Goal: Task Accomplishment & Management: Manage account settings

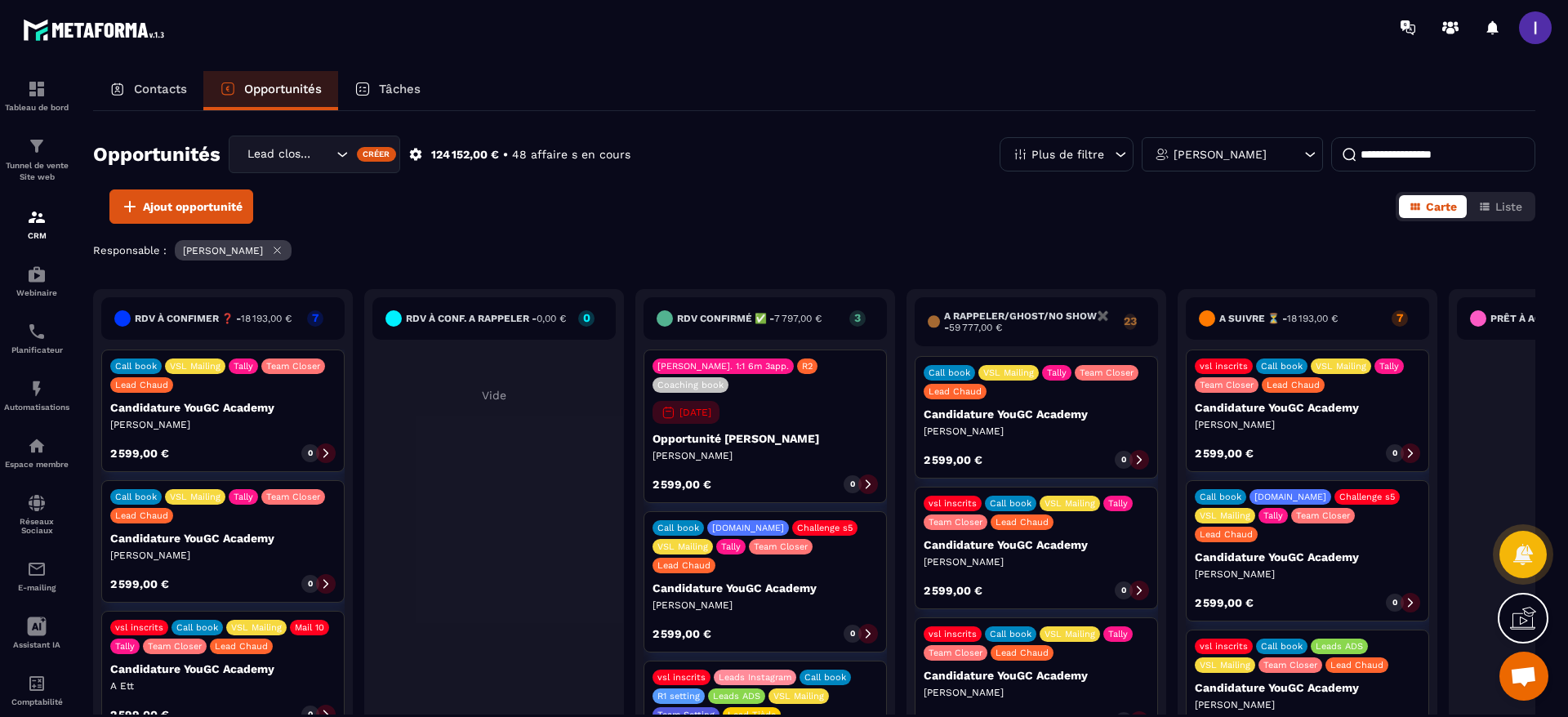
scroll to position [588, 0]
click at [1508, 198] on button "Liste" at bounding box center [1500, 207] width 63 height 23
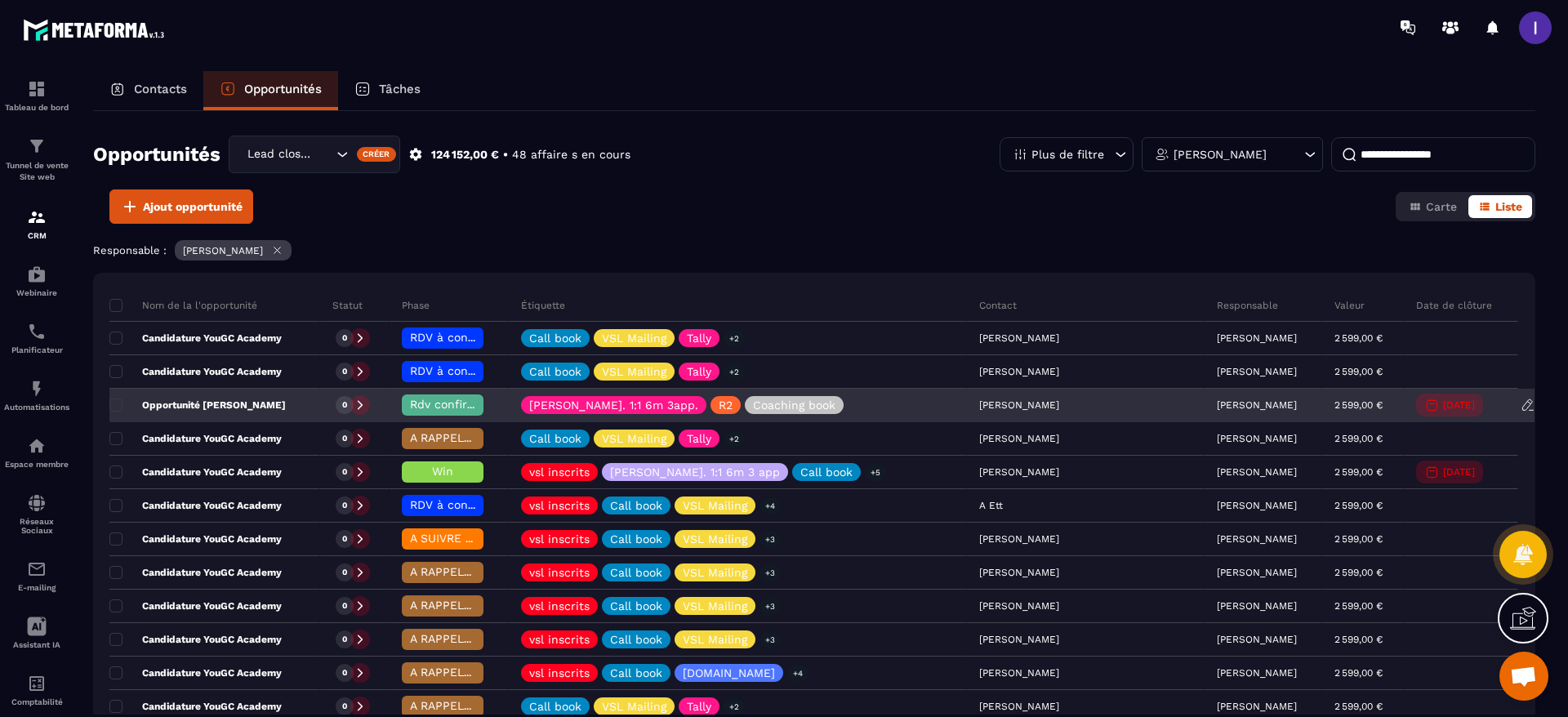
click at [476, 404] on span "Rdv confirmé ✅" at bounding box center [455, 404] width 92 height 13
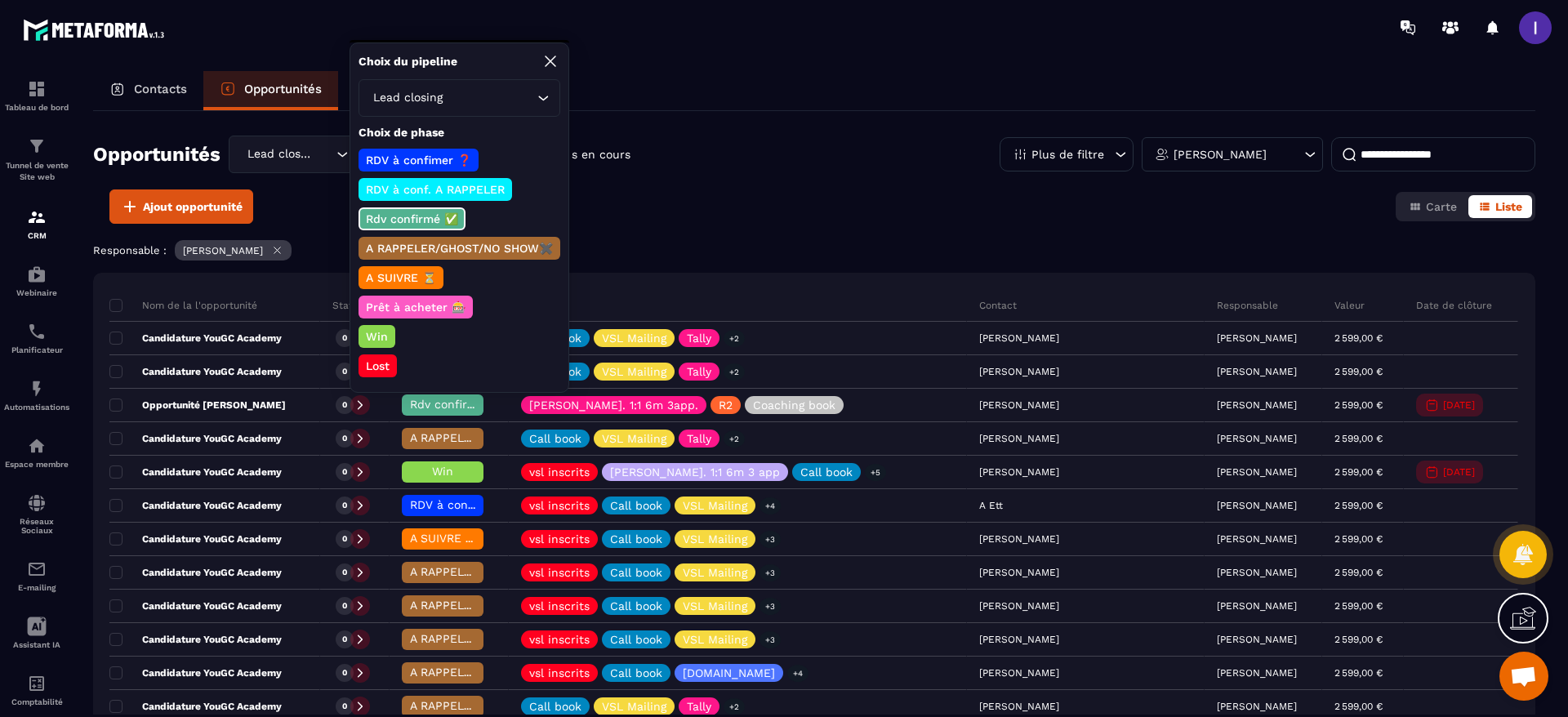
click at [374, 333] on p "Win" at bounding box center [377, 337] width 27 height 16
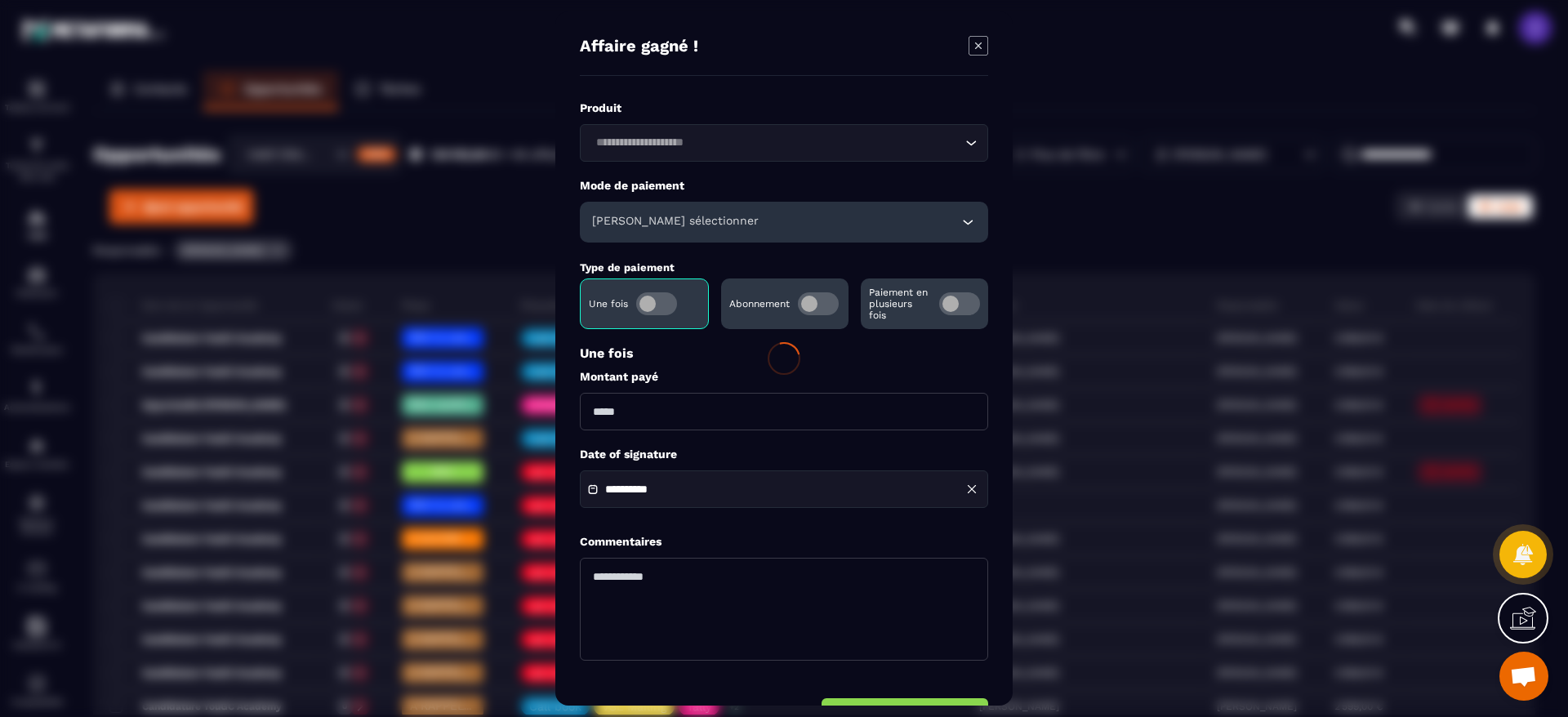
click at [666, 145] on div at bounding box center [784, 358] width 1568 height 717
click at [972, 56] on div at bounding box center [784, 358] width 1568 height 717
click at [972, 39] on div at bounding box center [784, 358] width 1568 height 717
click at [460, 103] on div at bounding box center [784, 358] width 1568 height 717
click at [977, 42] on icon "Modal window" at bounding box center [979, 46] width 20 height 20
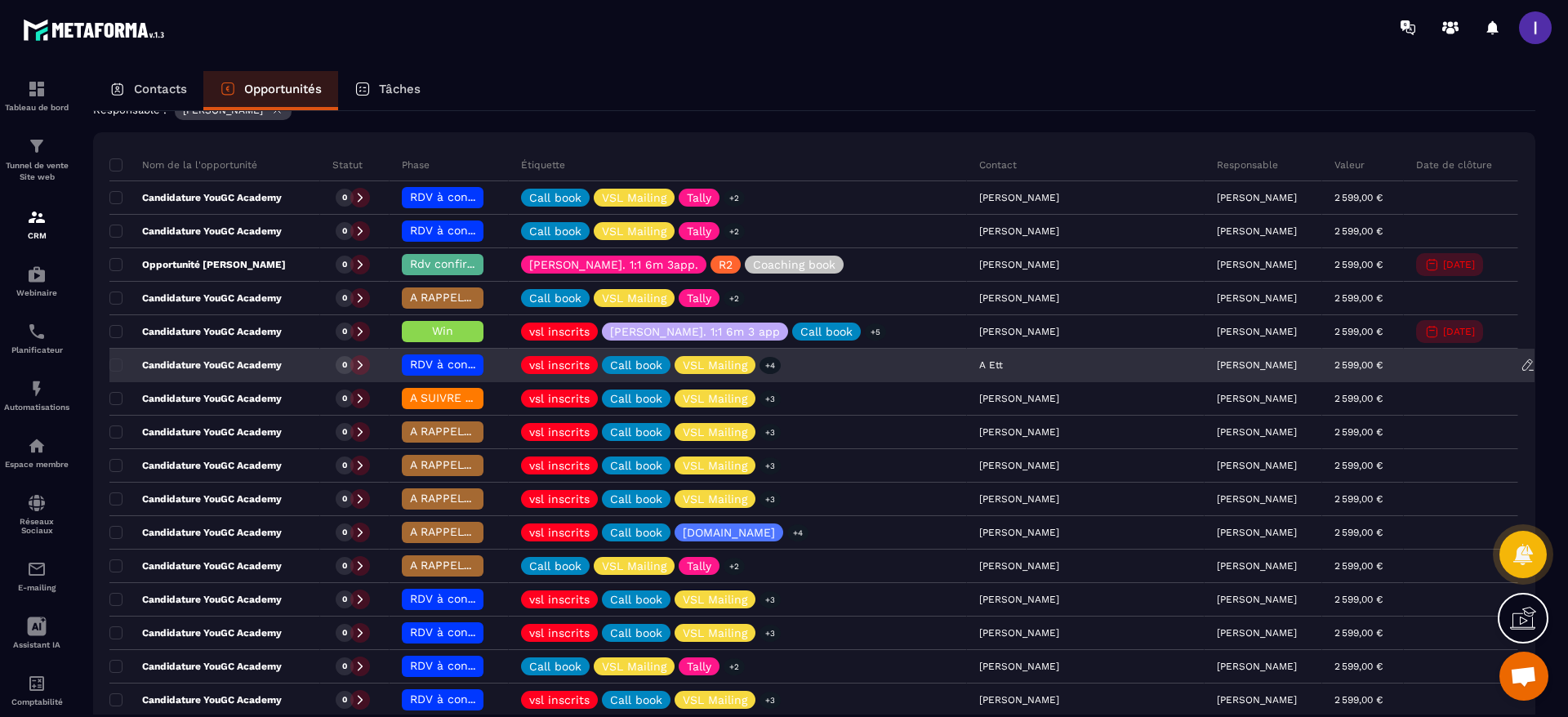
scroll to position [0, 0]
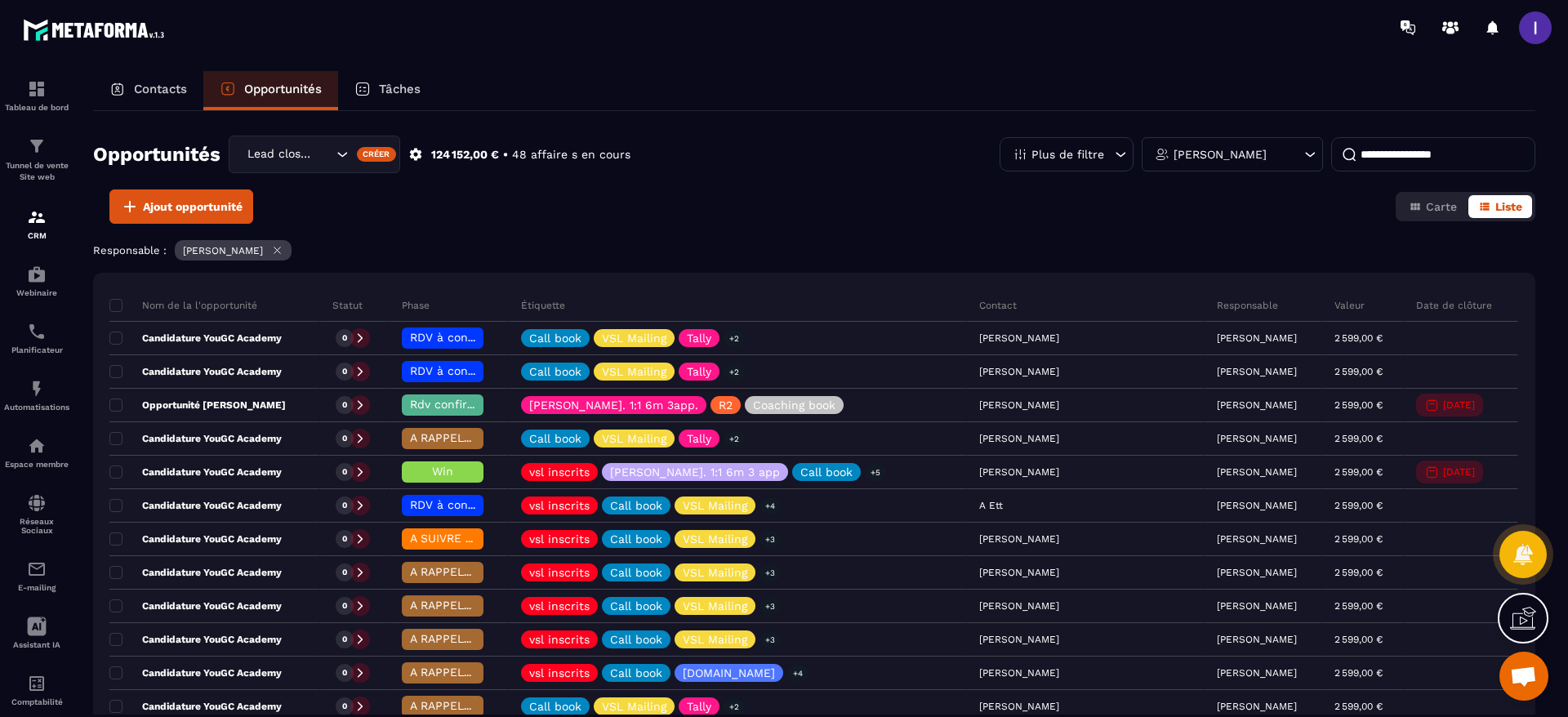
click at [1215, 154] on p "[PERSON_NAME]" at bounding box center [1220, 154] width 93 height 12
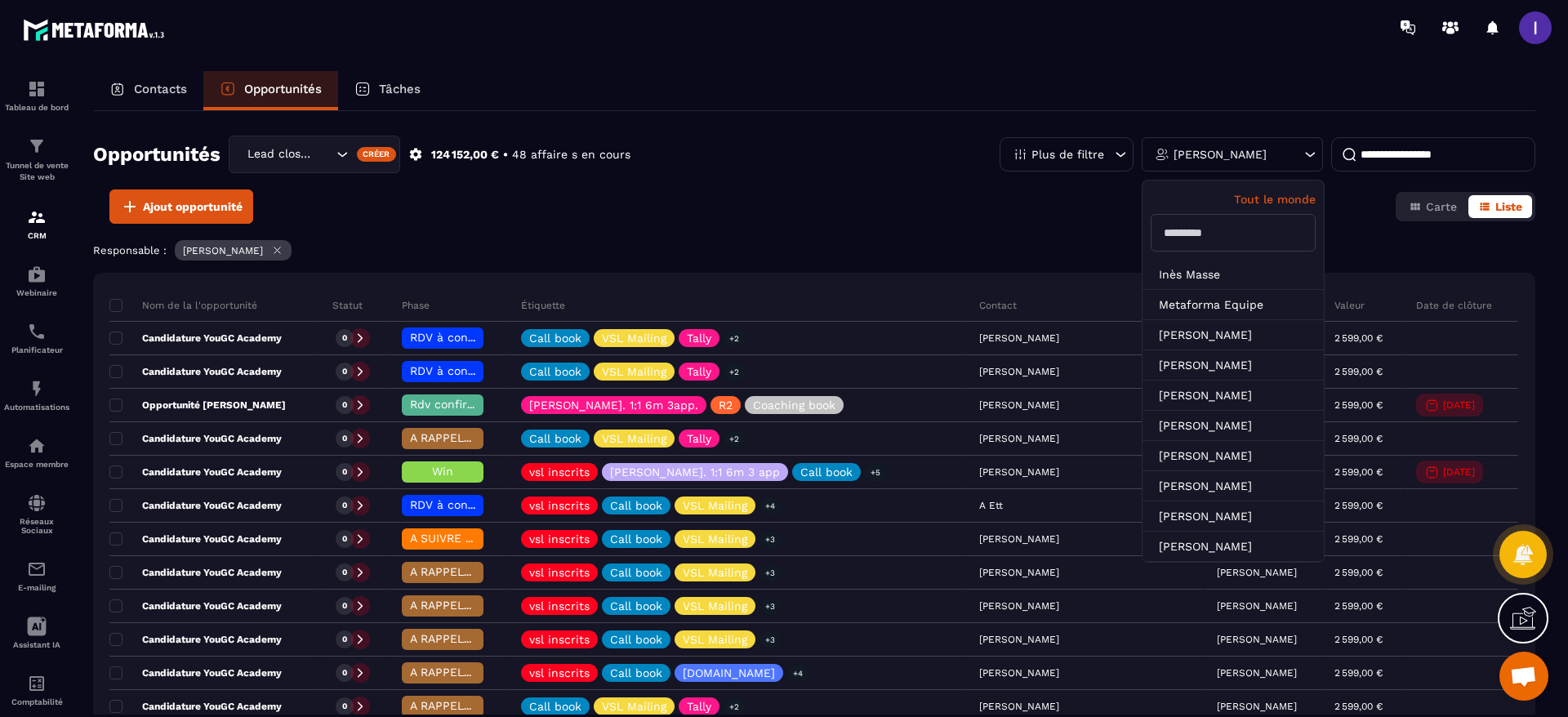
click at [1205, 241] on input "text" at bounding box center [1233, 233] width 165 height 38
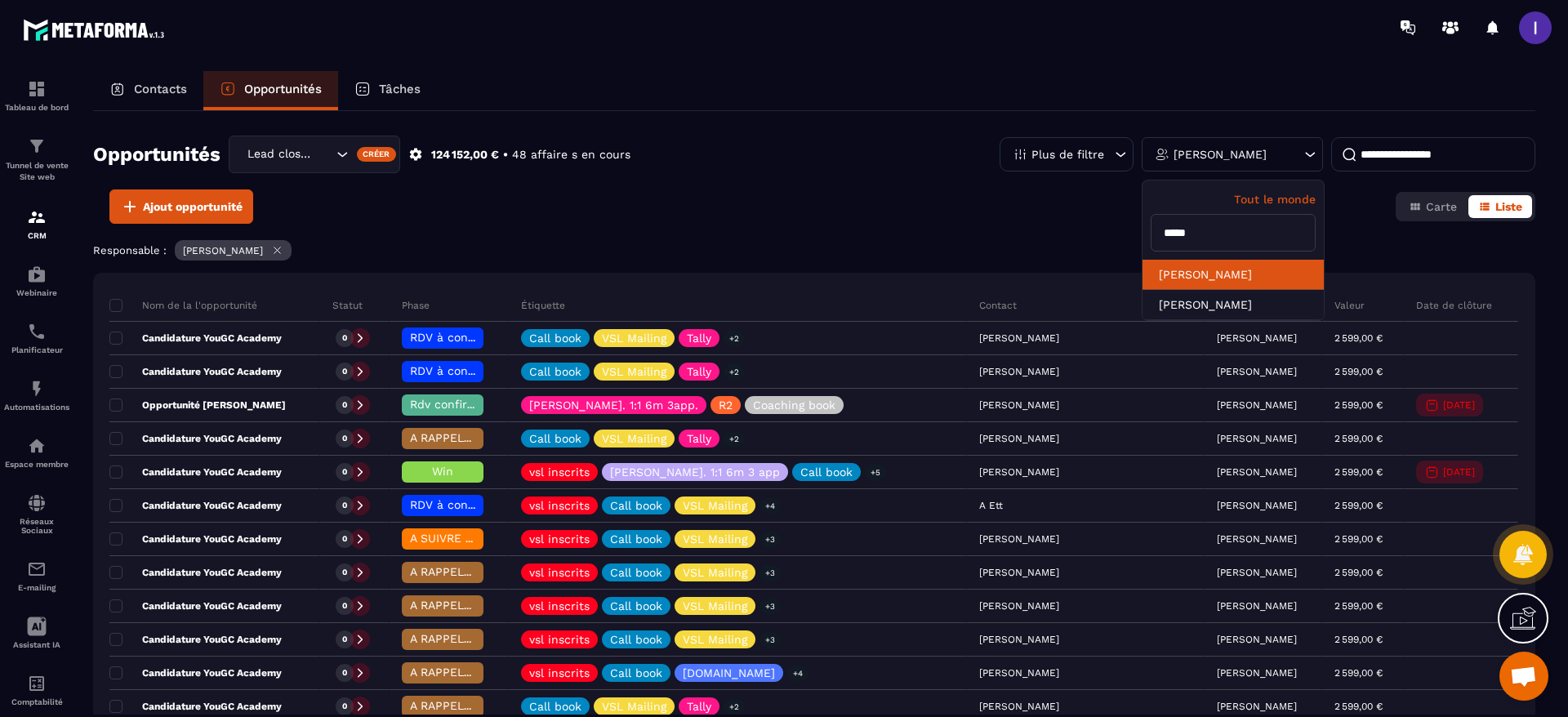
type input "*****"
click at [1203, 279] on li "[PERSON_NAME]" at bounding box center [1233, 275] width 181 height 30
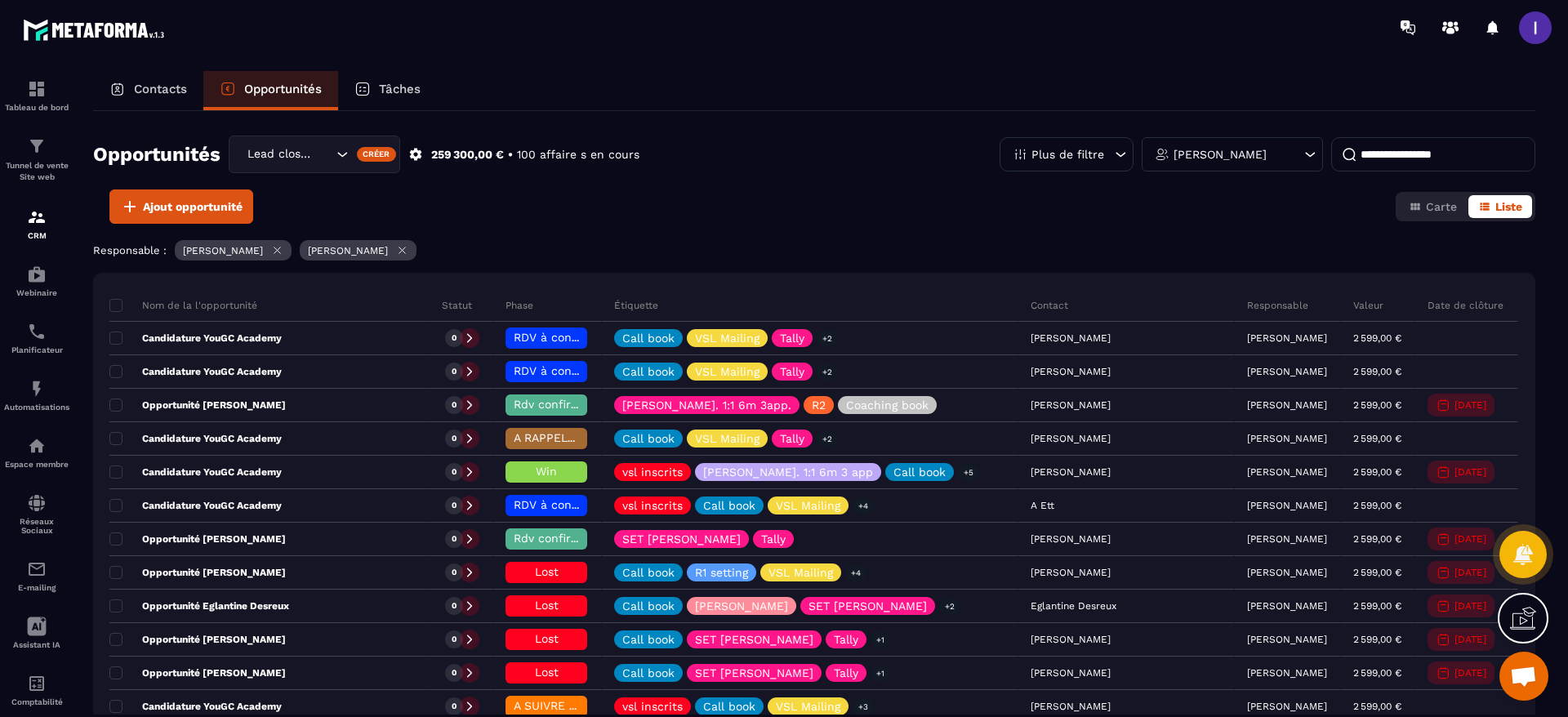
click at [1432, 214] on button "Carte" at bounding box center [1433, 207] width 68 height 23
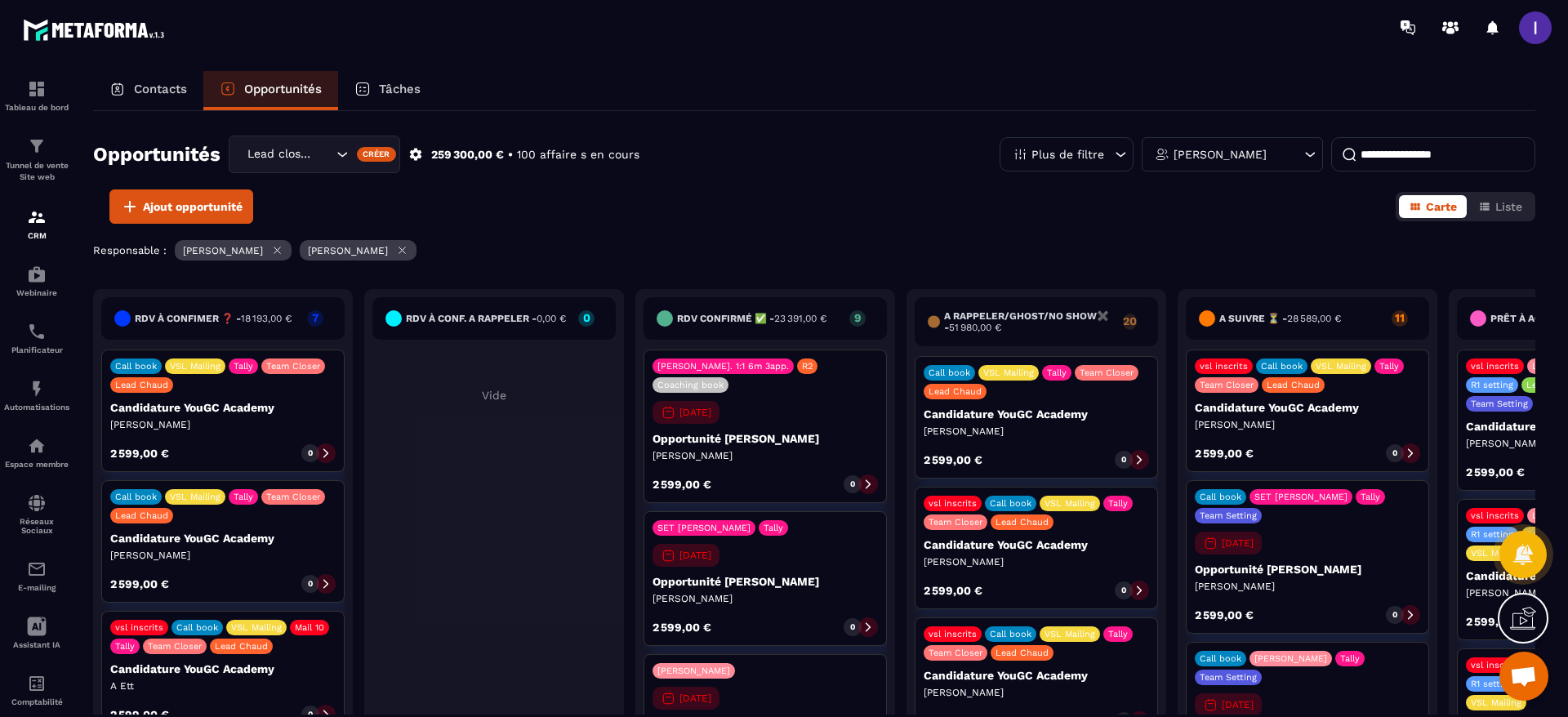
click at [274, 249] on icon at bounding box center [277, 250] width 6 height 6
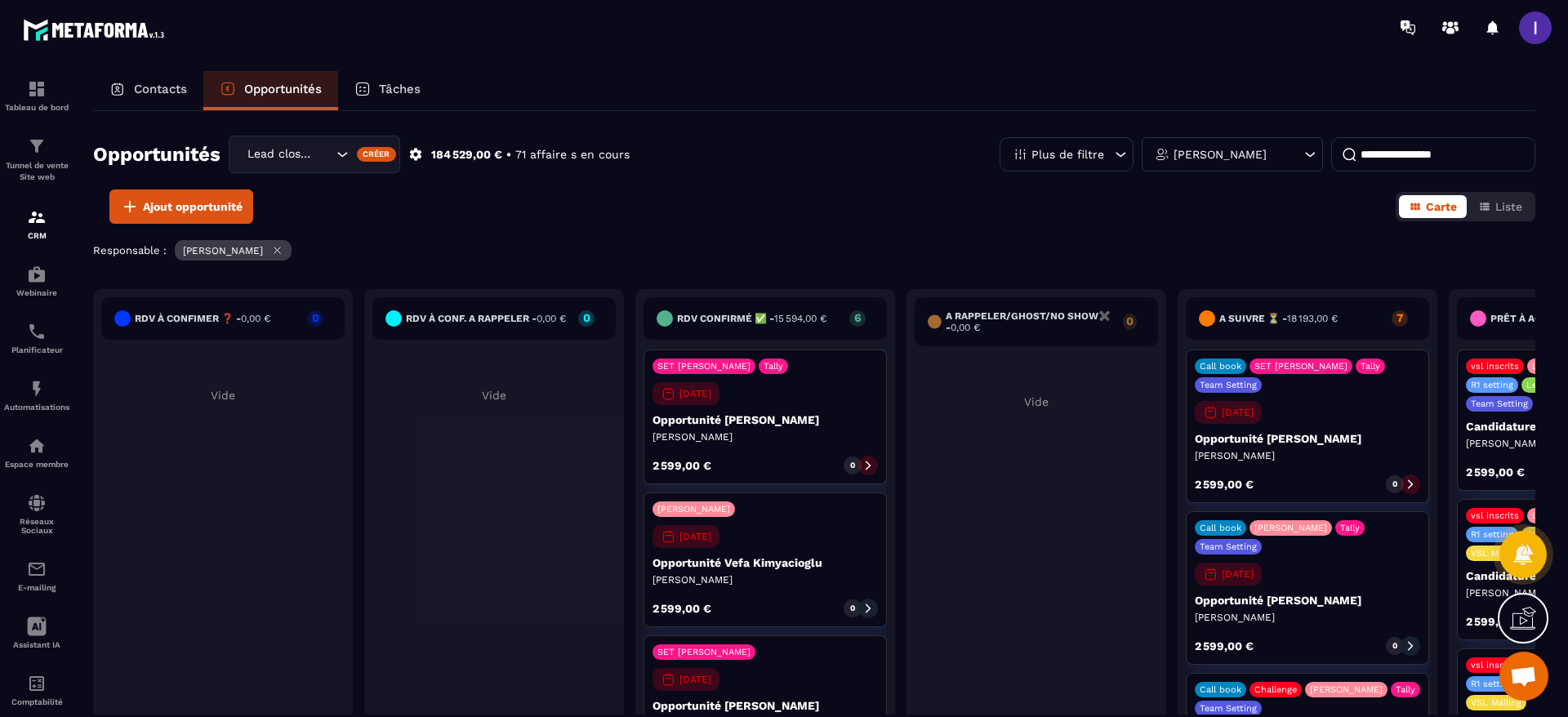
click at [346, 153] on icon "Search for option" at bounding box center [342, 154] width 16 height 16
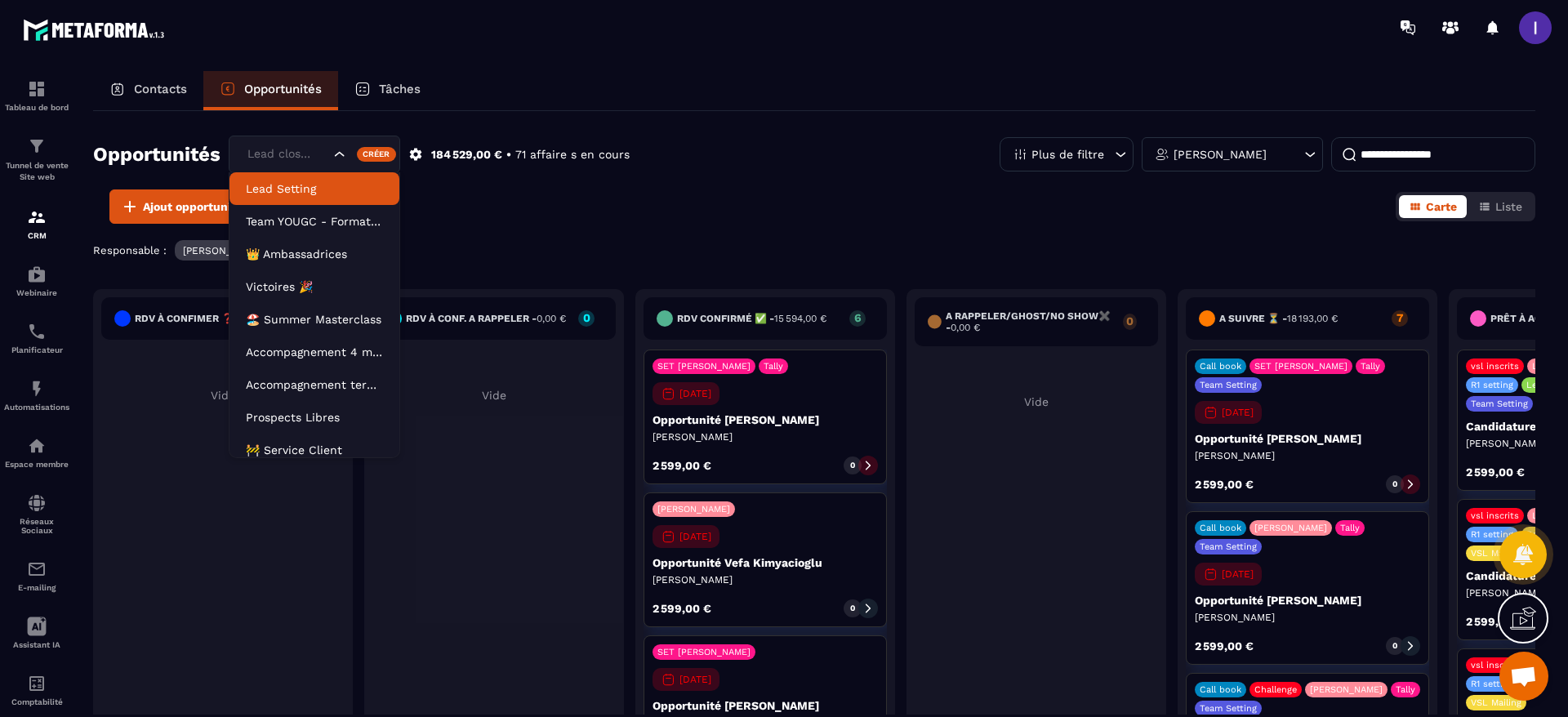
drag, startPoint x: 278, startPoint y: 198, endPoint x: 317, endPoint y: 202, distance: 39.2
click at [278, 198] on li "Lead Setting" at bounding box center [314, 188] width 170 height 33
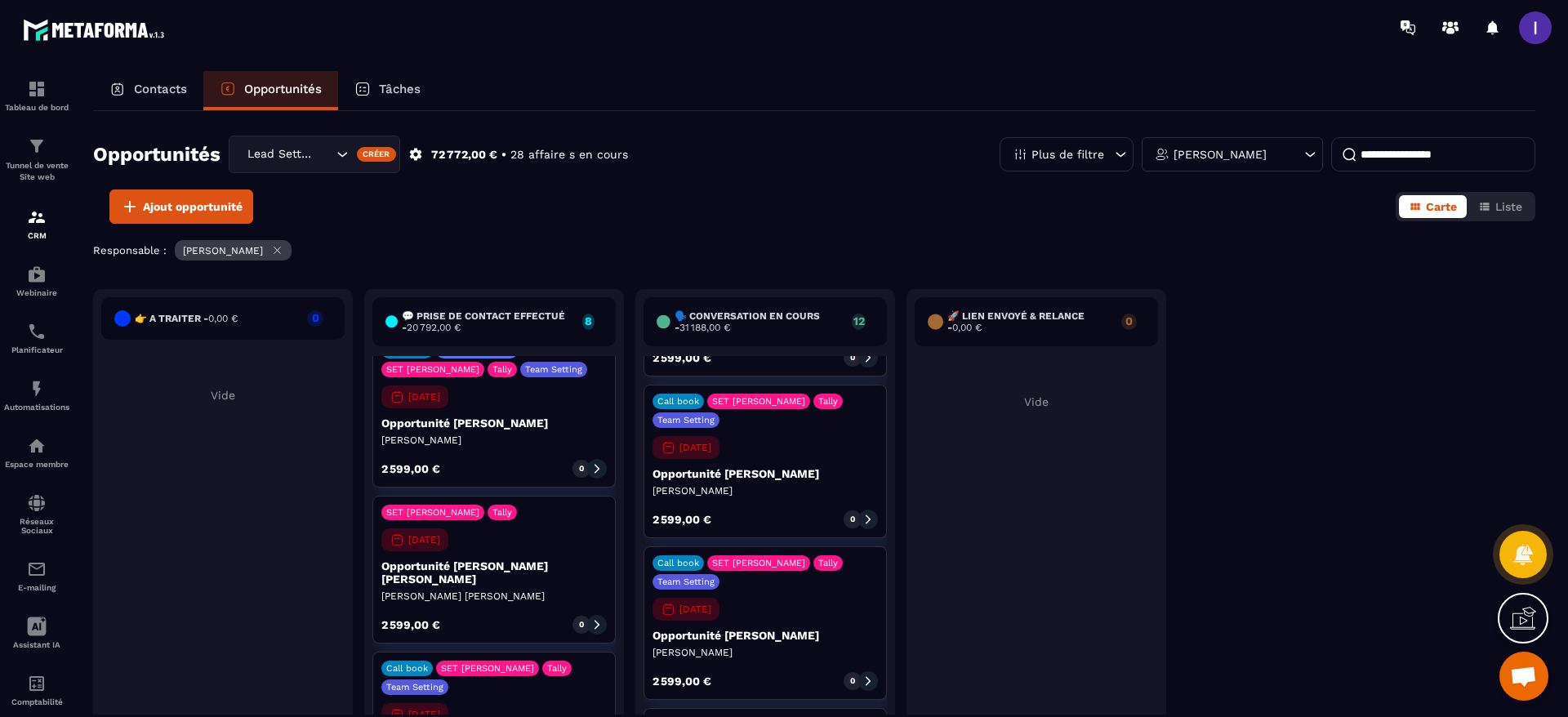
scroll to position [760, 0]
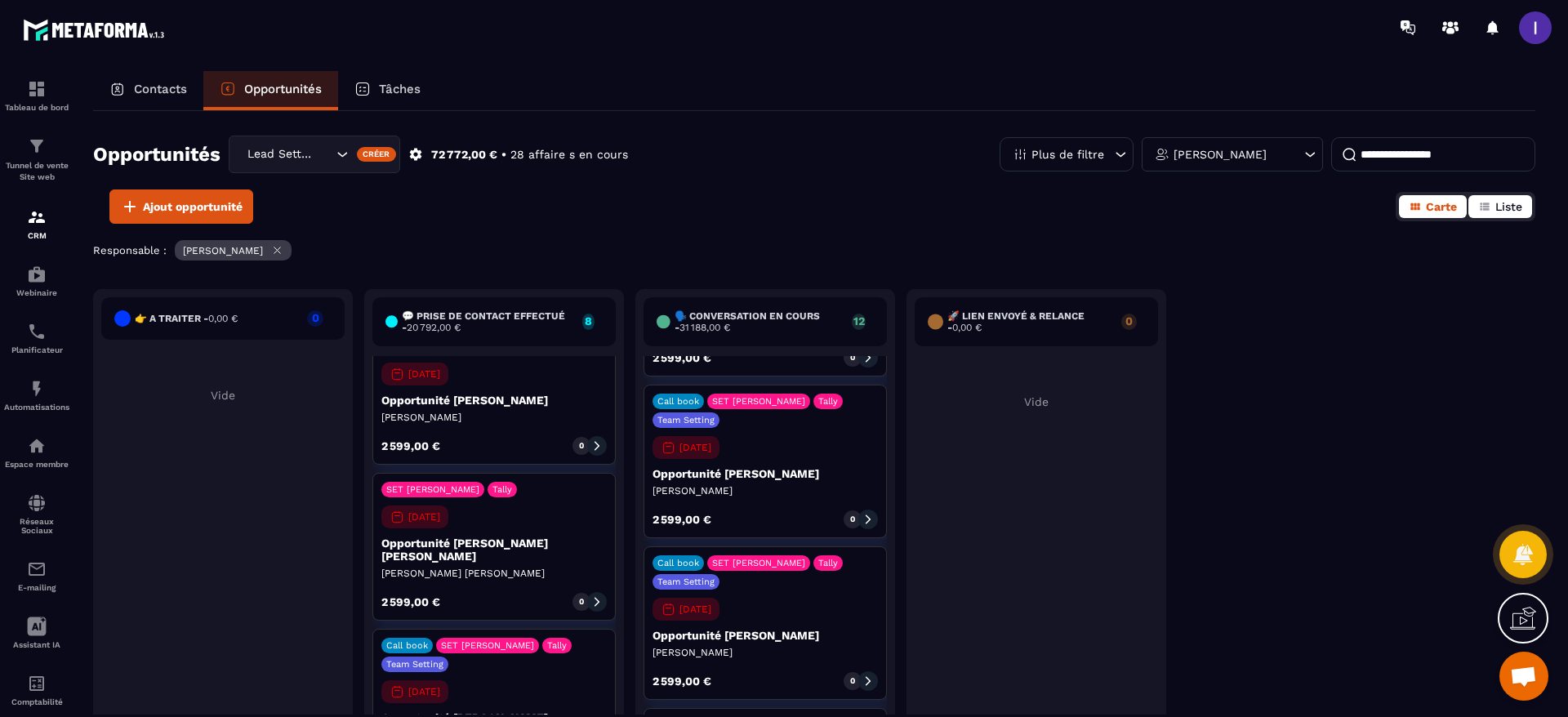
click at [1524, 196] on button "Liste" at bounding box center [1500, 207] width 63 height 23
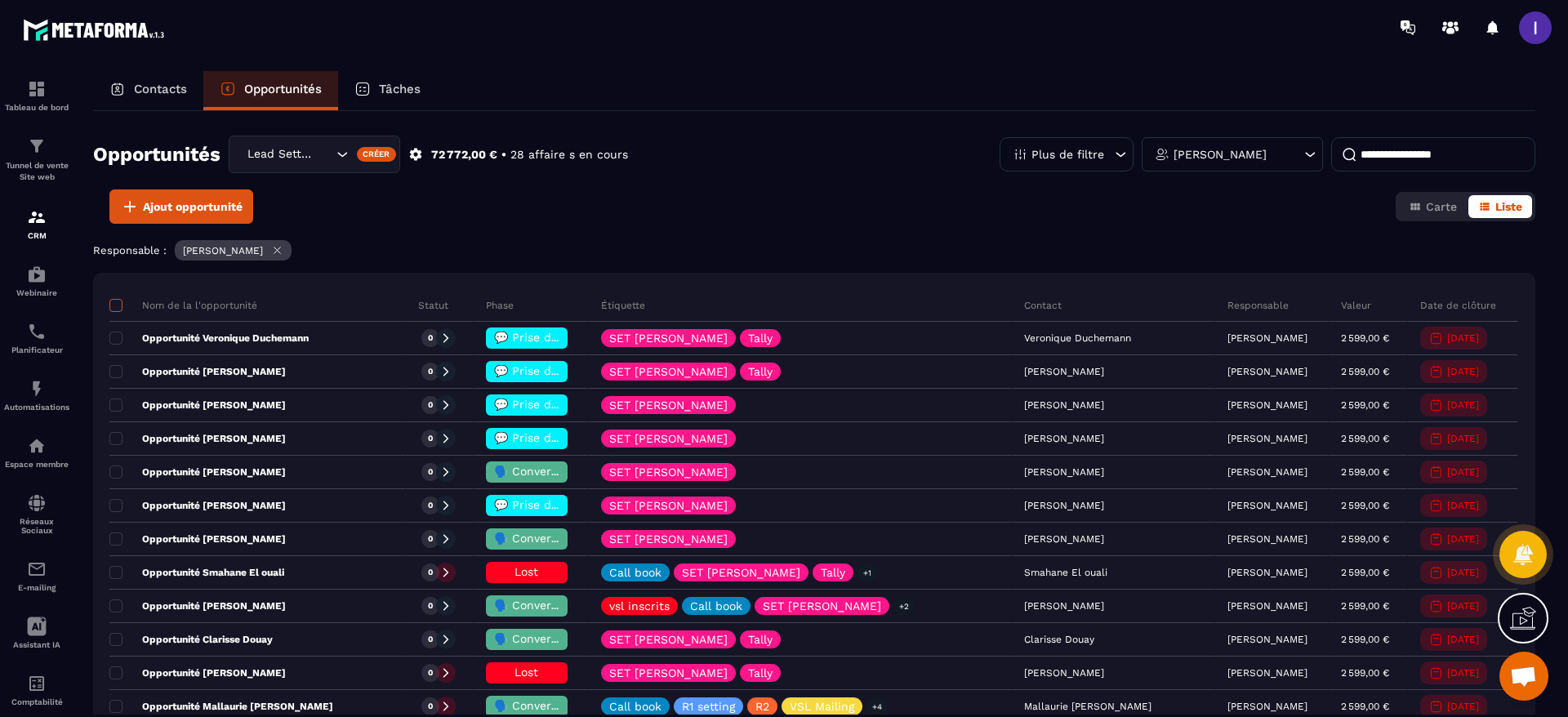
click at [113, 304] on span at bounding box center [116, 305] width 13 height 13
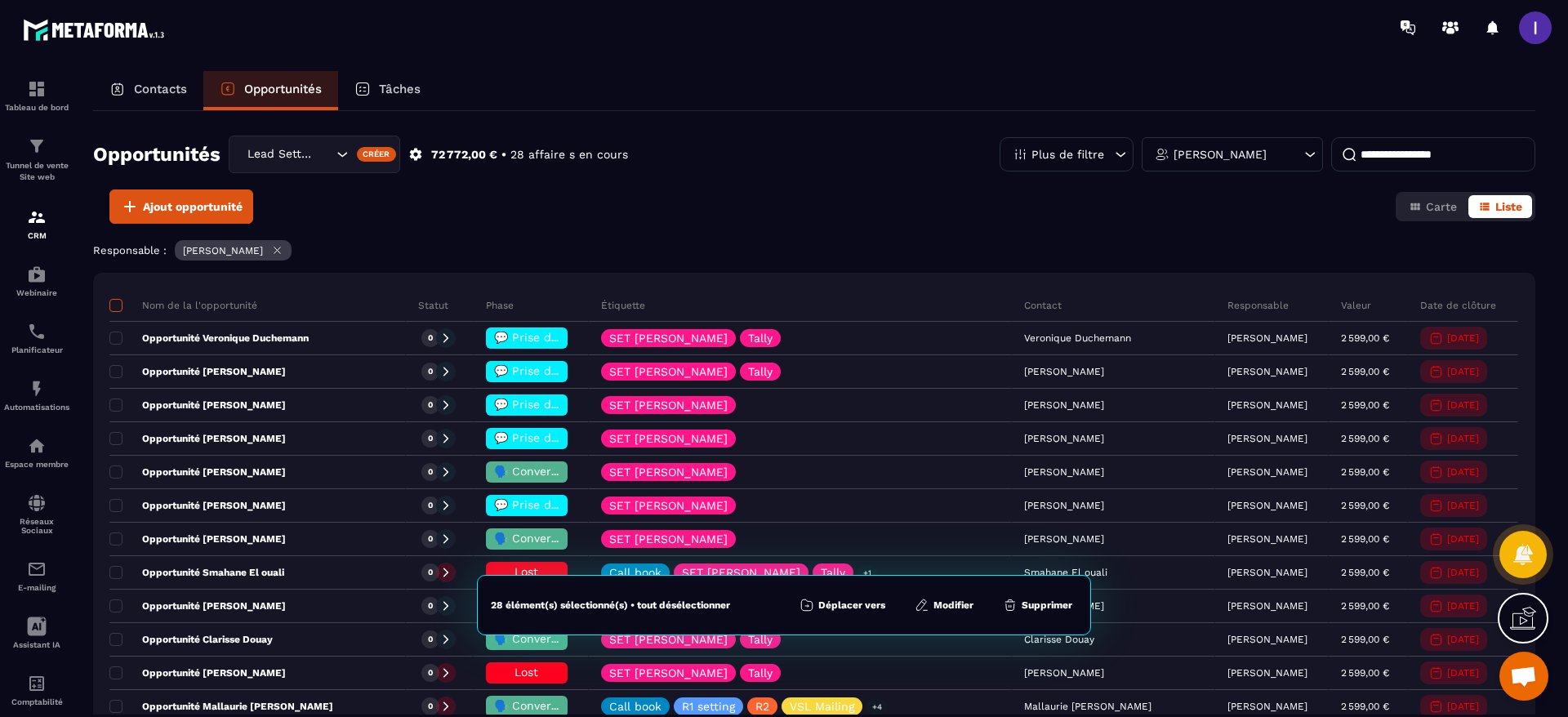
click at [113, 304] on span at bounding box center [116, 305] width 13 height 13
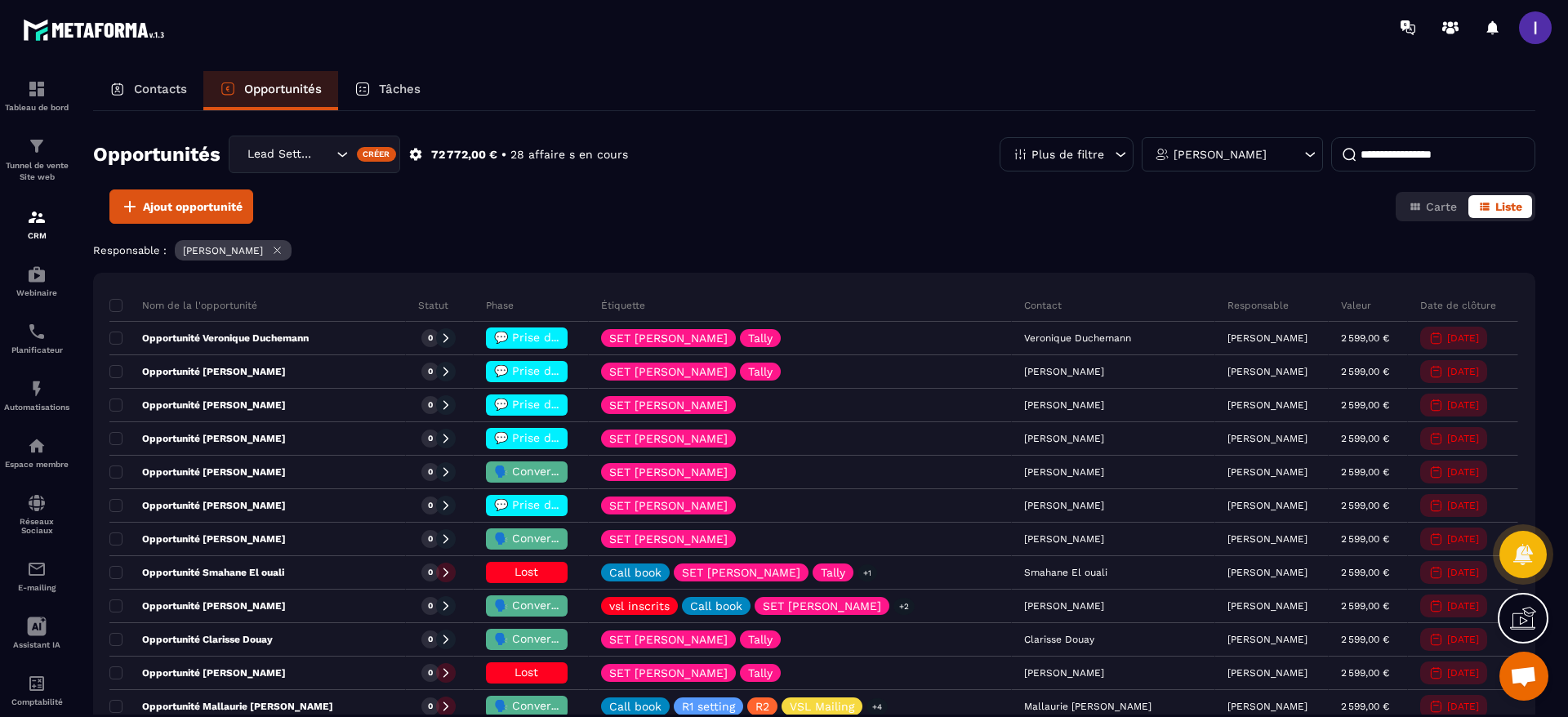
click at [1384, 154] on input at bounding box center [1433, 154] width 204 height 34
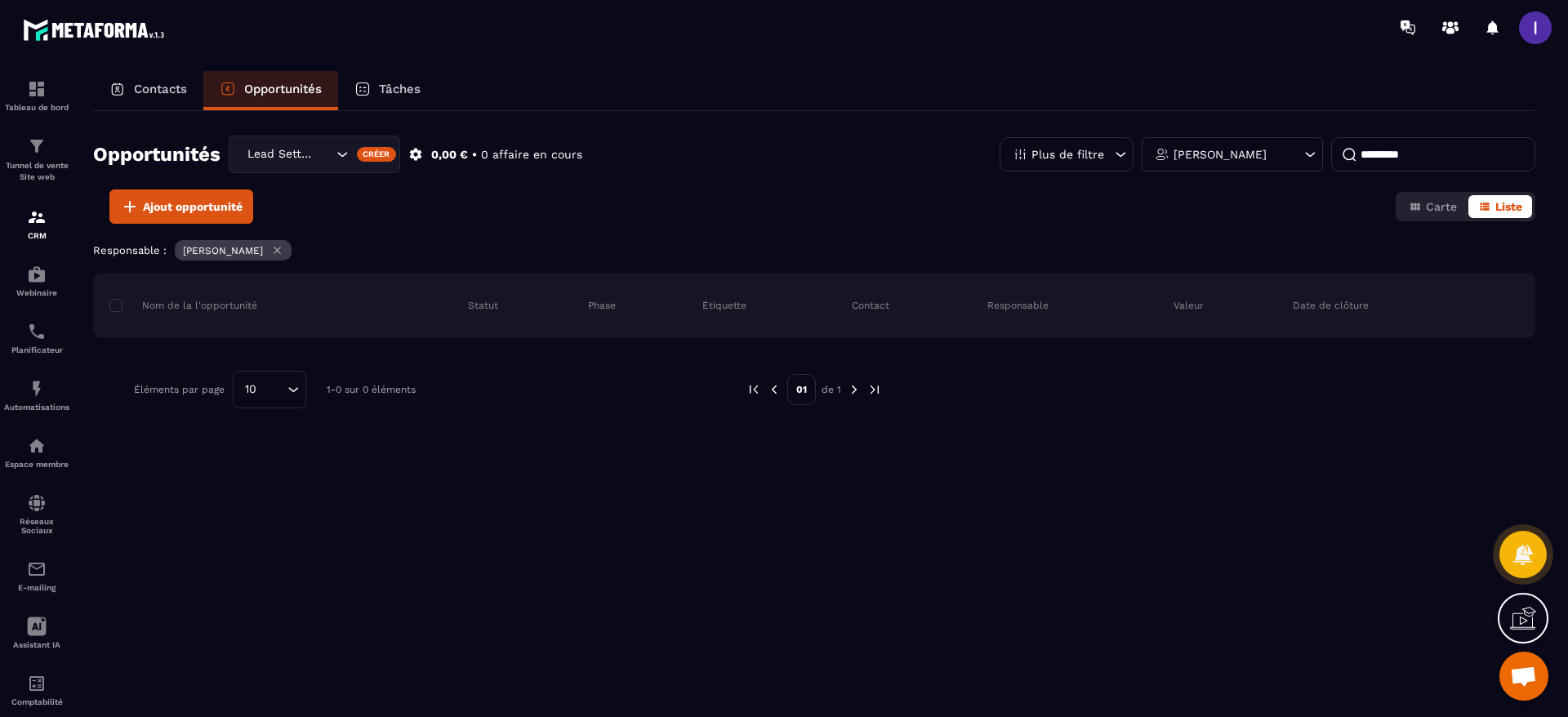
type input "*********"
click at [274, 253] on icon at bounding box center [277, 250] width 6 height 6
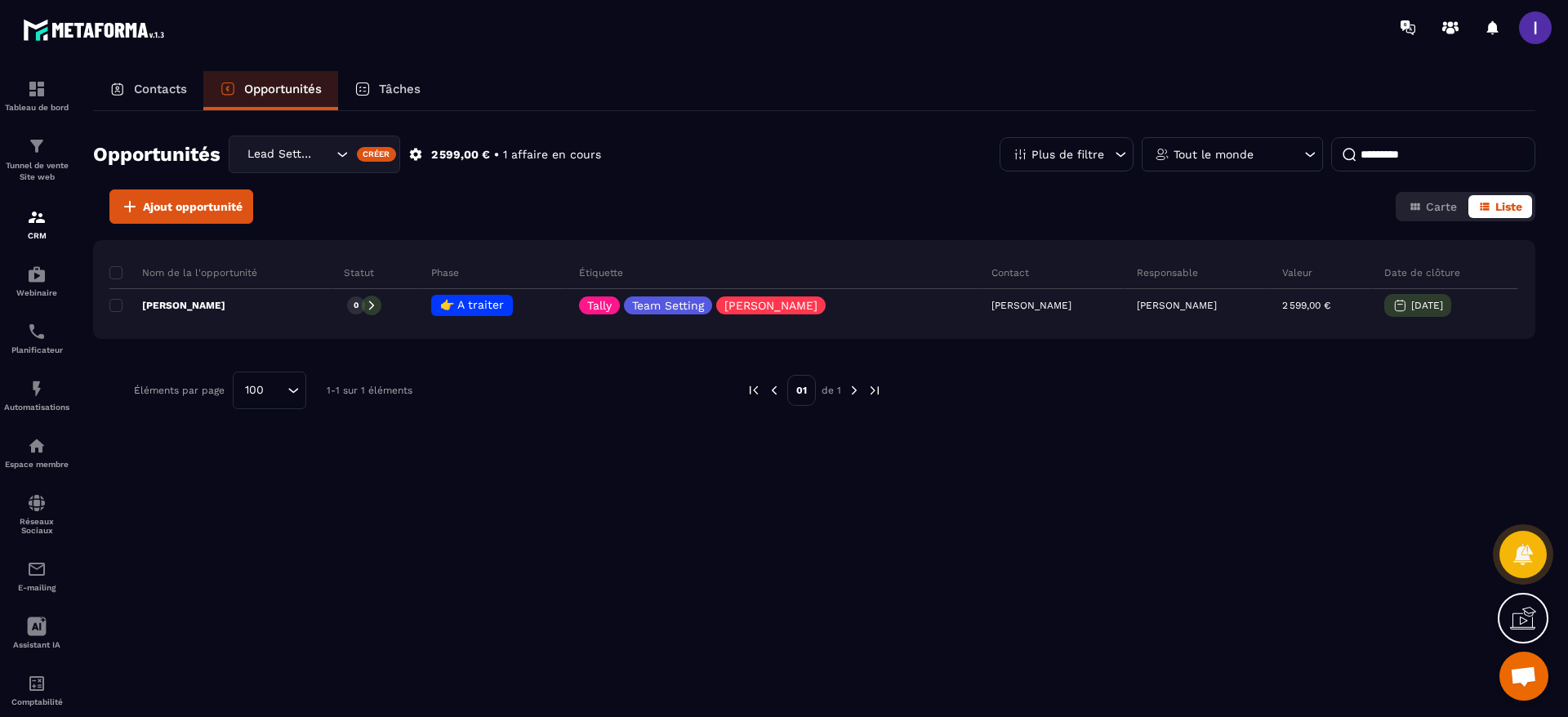
drag, startPoint x: 163, startPoint y: 75, endPoint x: 204, endPoint y: 77, distance: 41.0
click at [163, 74] on div "Contacts" at bounding box center [147, 91] width 110 height 39
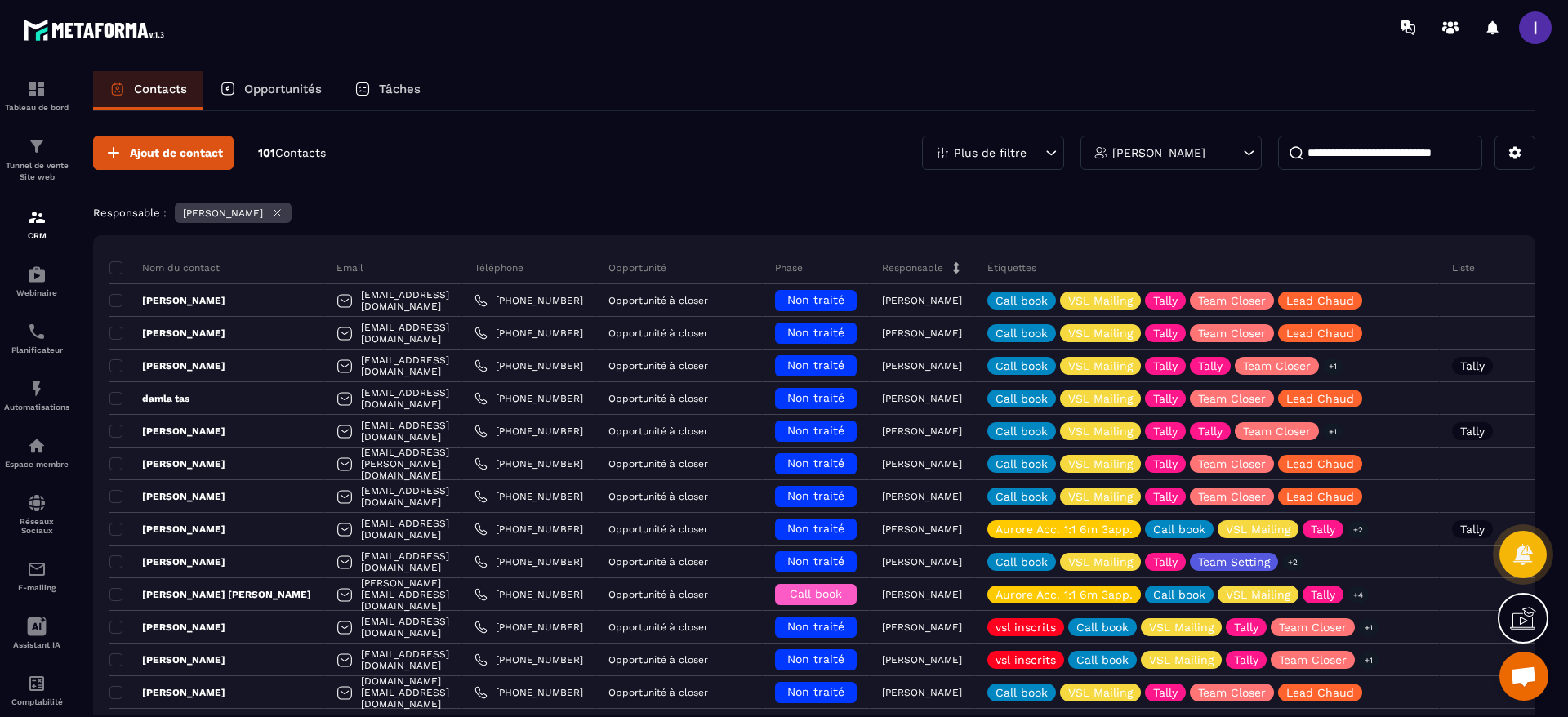
click at [1471, 151] on input at bounding box center [1380, 153] width 204 height 34
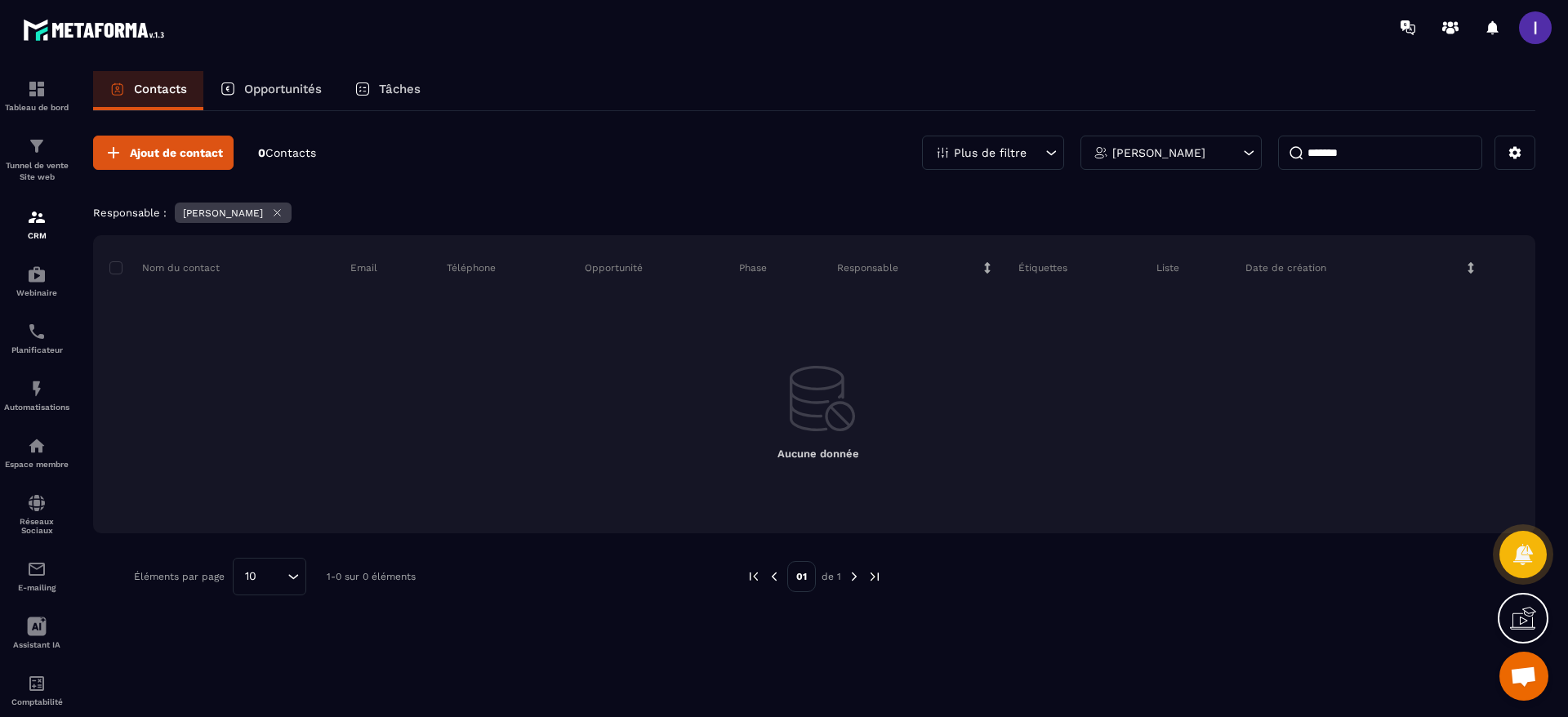
type input "*******"
click at [274, 213] on icon at bounding box center [277, 213] width 6 height 6
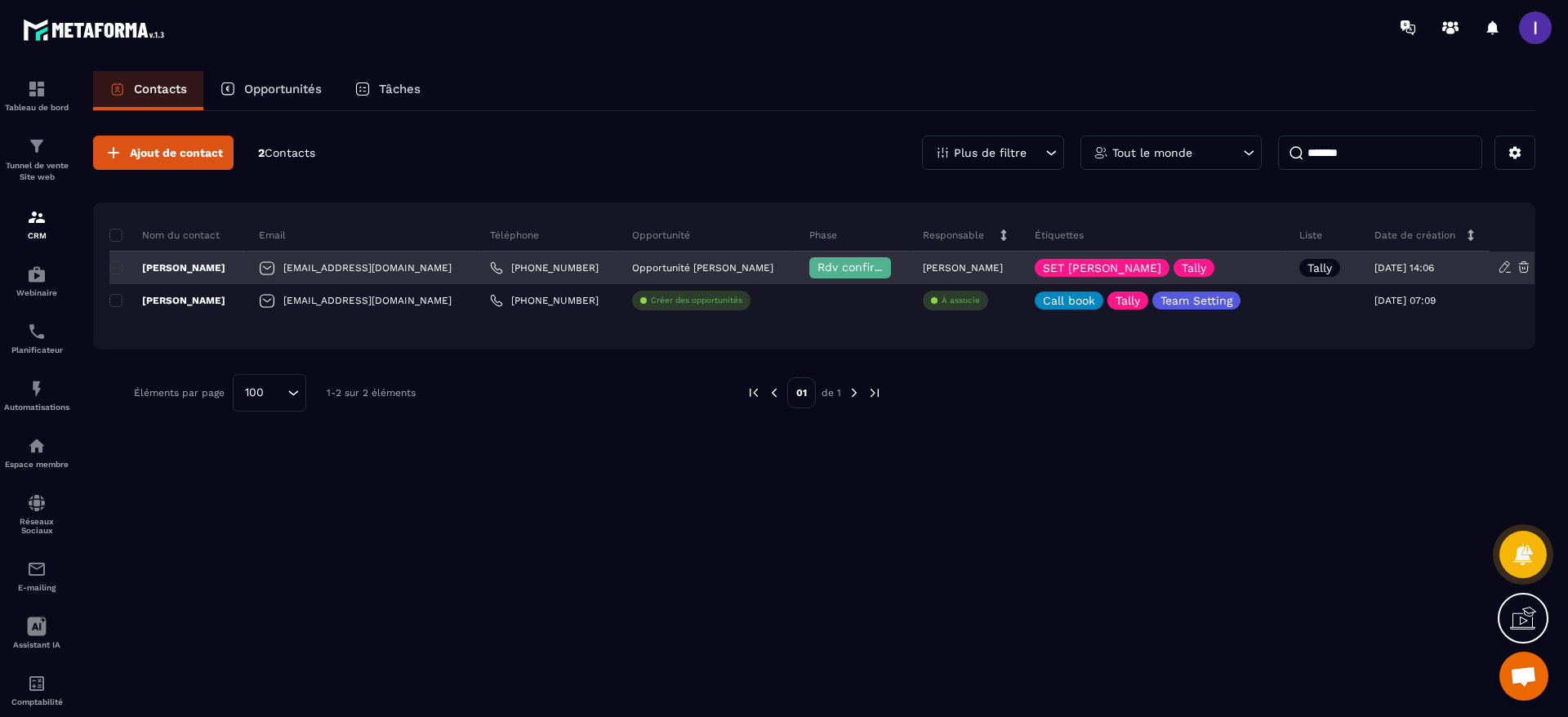
drag, startPoint x: 206, startPoint y: 271, endPoint x: 218, endPoint y: 272, distance: 12.0
click at [206, 271] on p "[PERSON_NAME]" at bounding box center [168, 268] width 116 height 13
